Goal: Find specific page/section: Find specific page/section

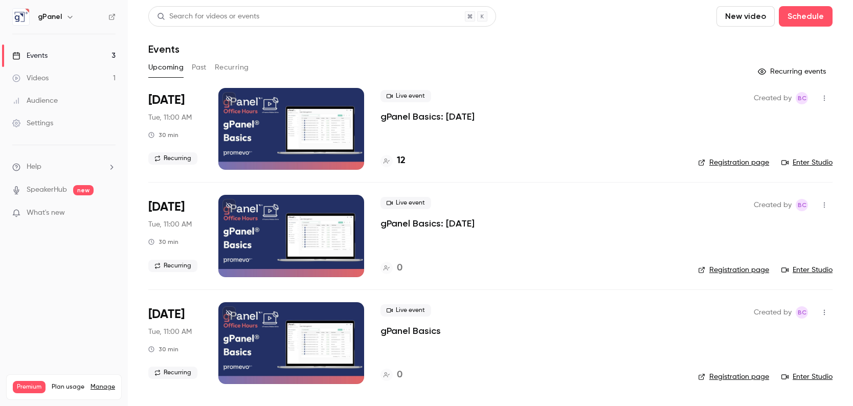
click at [808, 159] on link "Enter Studio" at bounding box center [806, 163] width 51 height 10
click at [46, 215] on span "What's new" at bounding box center [46, 213] width 38 height 11
click at [630, 33] on div at bounding box center [426, 203] width 853 height 406
click at [405, 161] on h4 "12" at bounding box center [401, 161] width 9 height 14
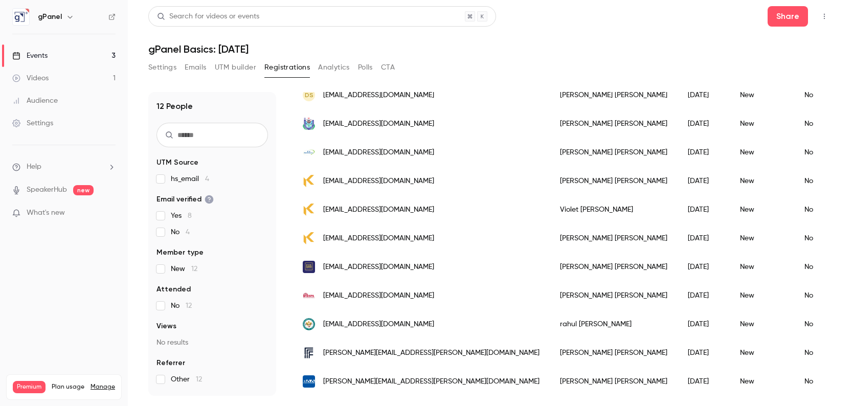
scroll to position [145, 0]
